Goal: Find specific page/section: Find specific page/section

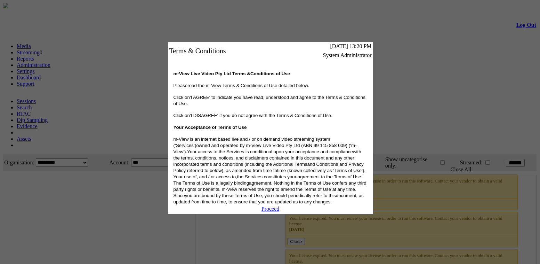
click at [268, 211] on link "Proceed" at bounding box center [271, 209] width 18 height 6
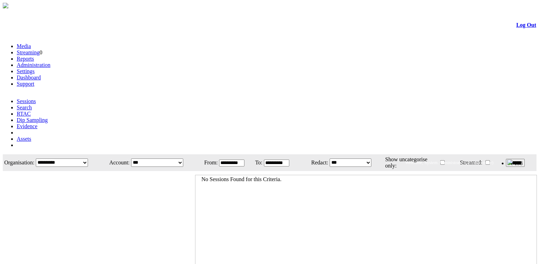
click at [41, 74] on link "Dashboard" at bounding box center [29, 77] width 24 height 6
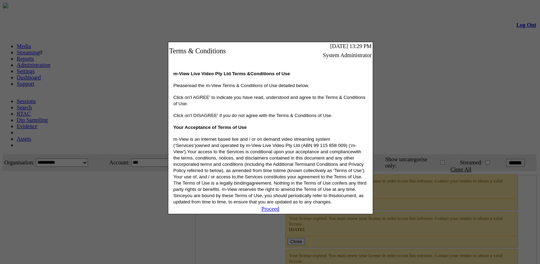
click at [274, 211] on link "Proceed" at bounding box center [271, 209] width 18 height 6
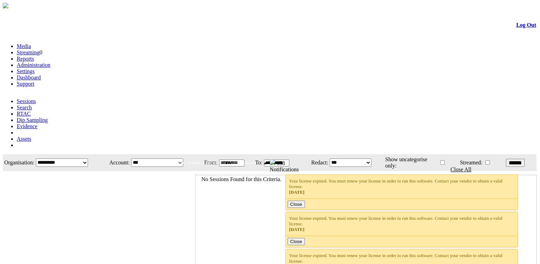
click at [41, 74] on link "Dashboard" at bounding box center [29, 77] width 24 height 6
